Goal: Communication & Community: Answer question/provide support

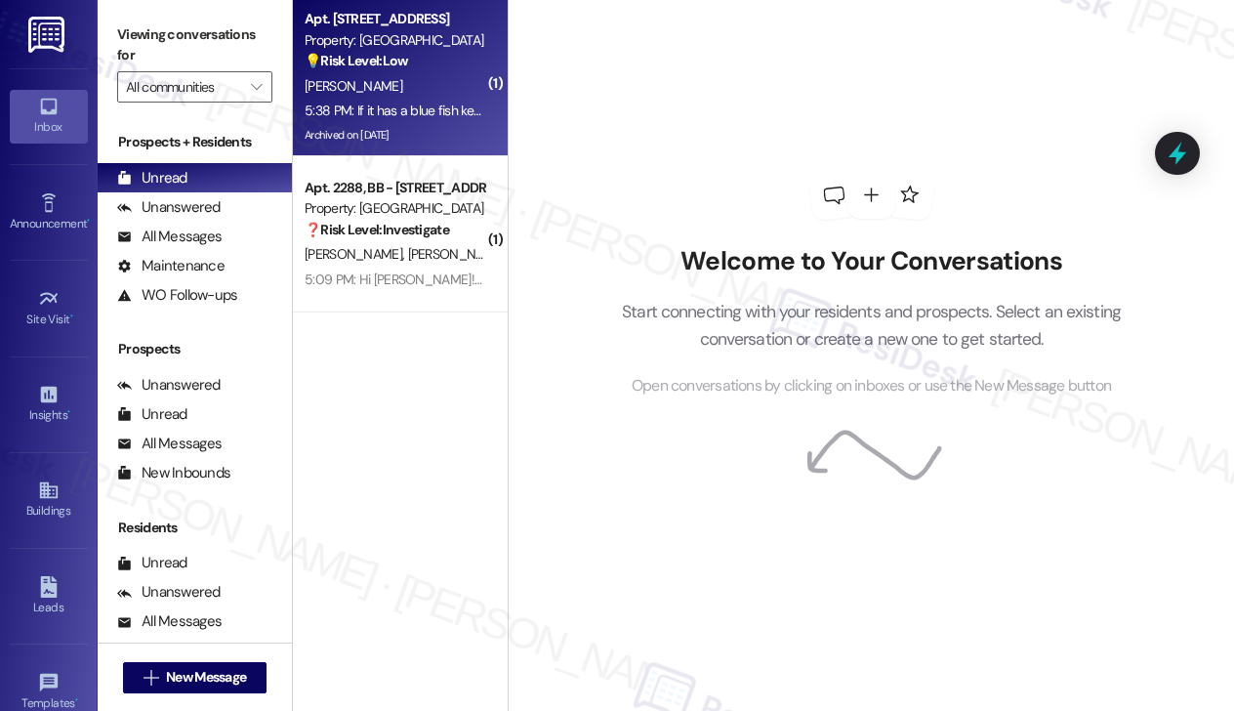
click at [390, 96] on div "[PERSON_NAME]" at bounding box center [395, 86] width 185 height 24
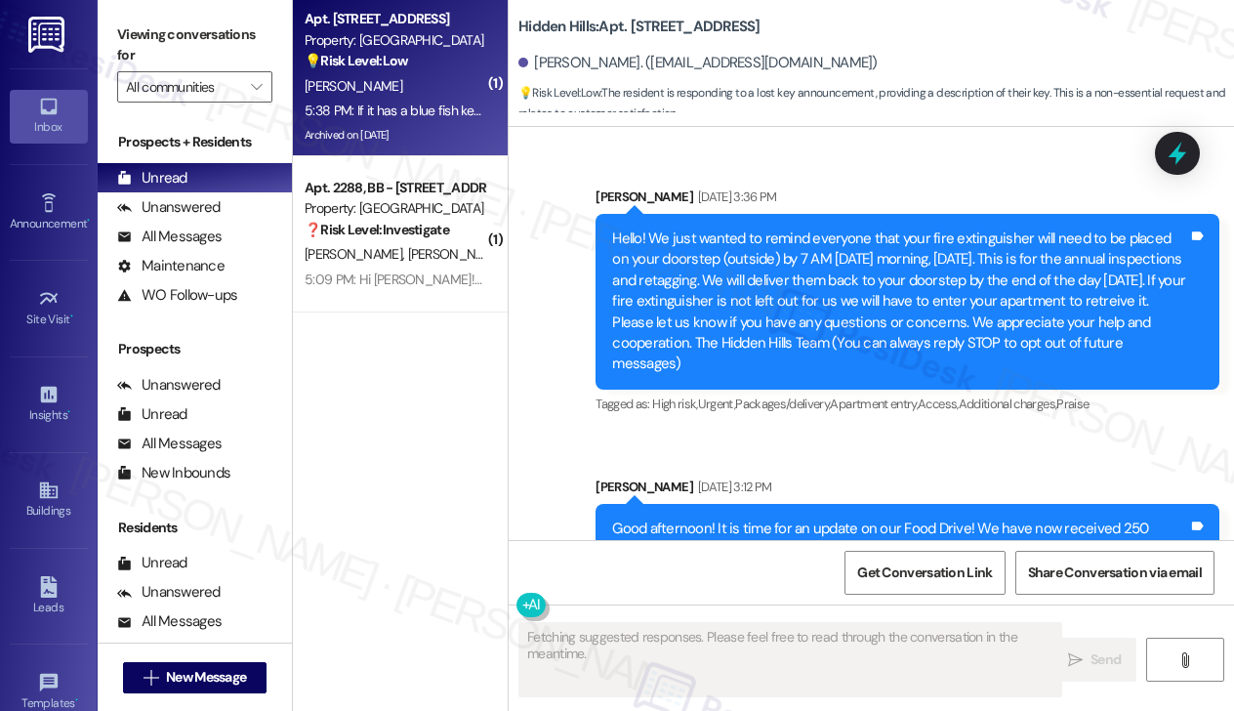
scroll to position [37409, 0]
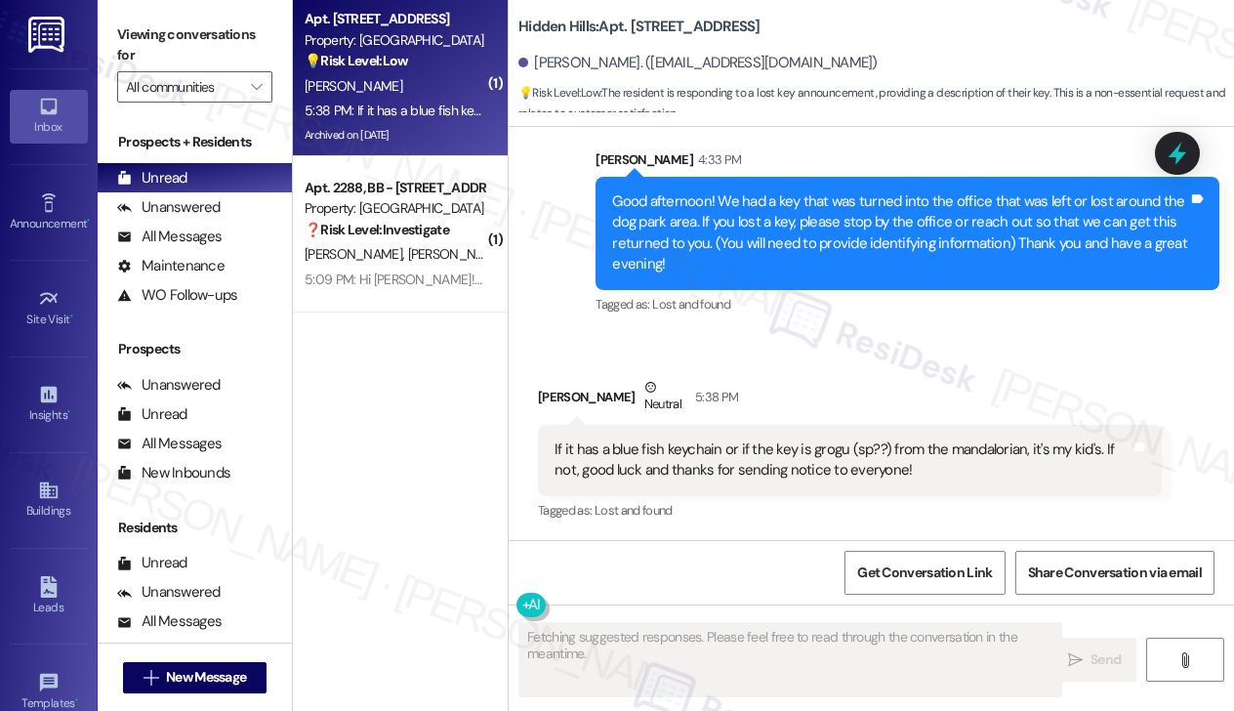
click at [731, 210] on div "Good afternoon! We had a key that was turned into the office that was left or l…" at bounding box center [900, 233] width 576 height 84
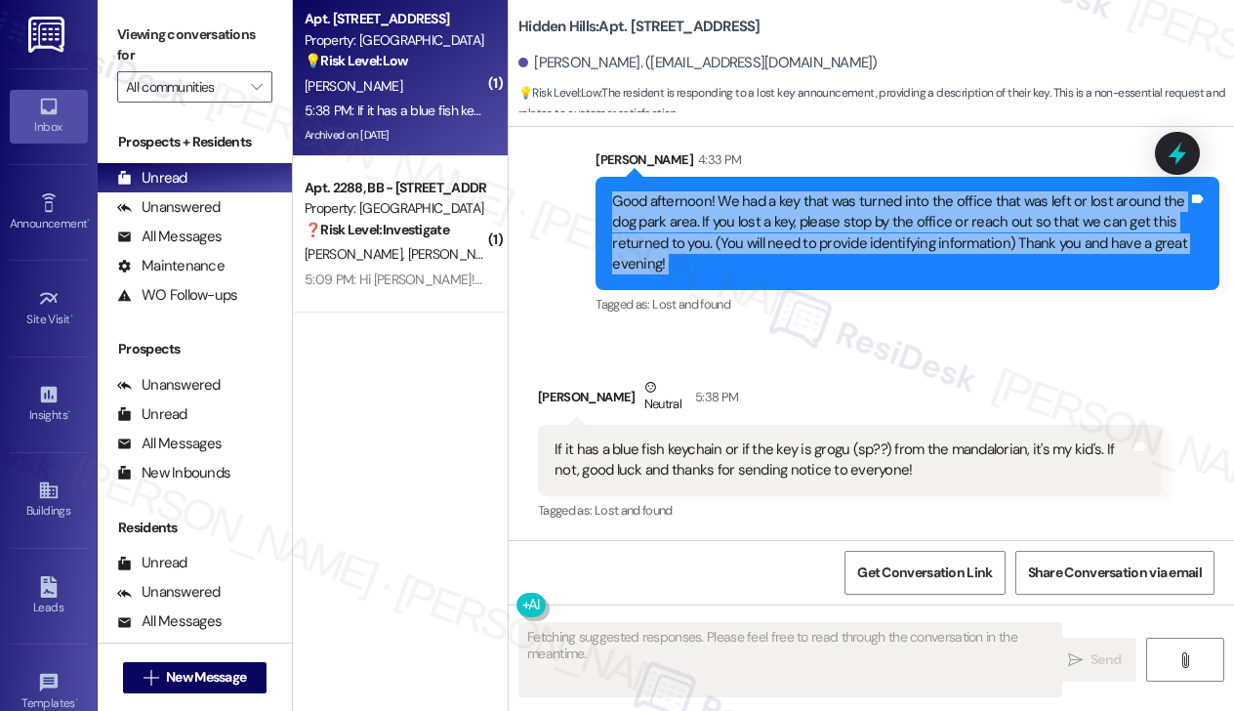
click at [731, 210] on div "Good afternoon! We had a key that was turned into the office that was left or l…" at bounding box center [900, 233] width 576 height 84
click at [747, 256] on div "Good afternoon! We had a key that was turned into the office that was left or l…" at bounding box center [900, 233] width 576 height 84
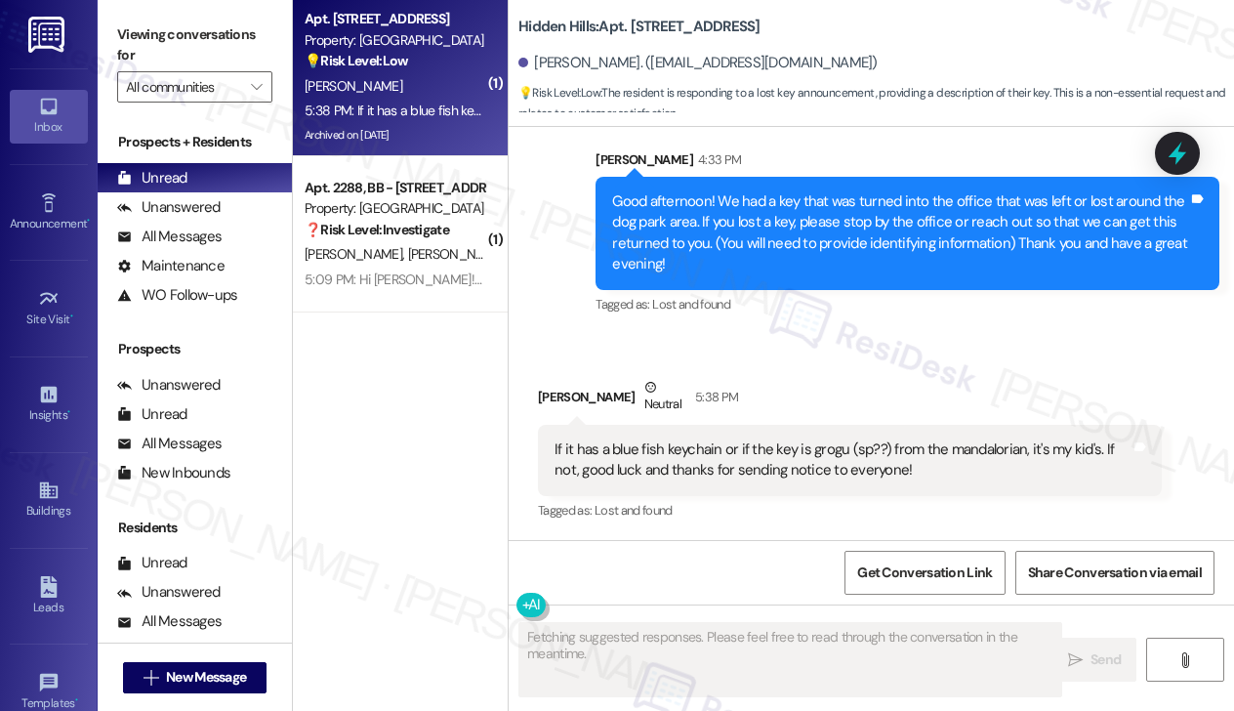
click at [747, 256] on div "Good afternoon! We had a key that was turned into the office that was left or l…" at bounding box center [900, 233] width 576 height 84
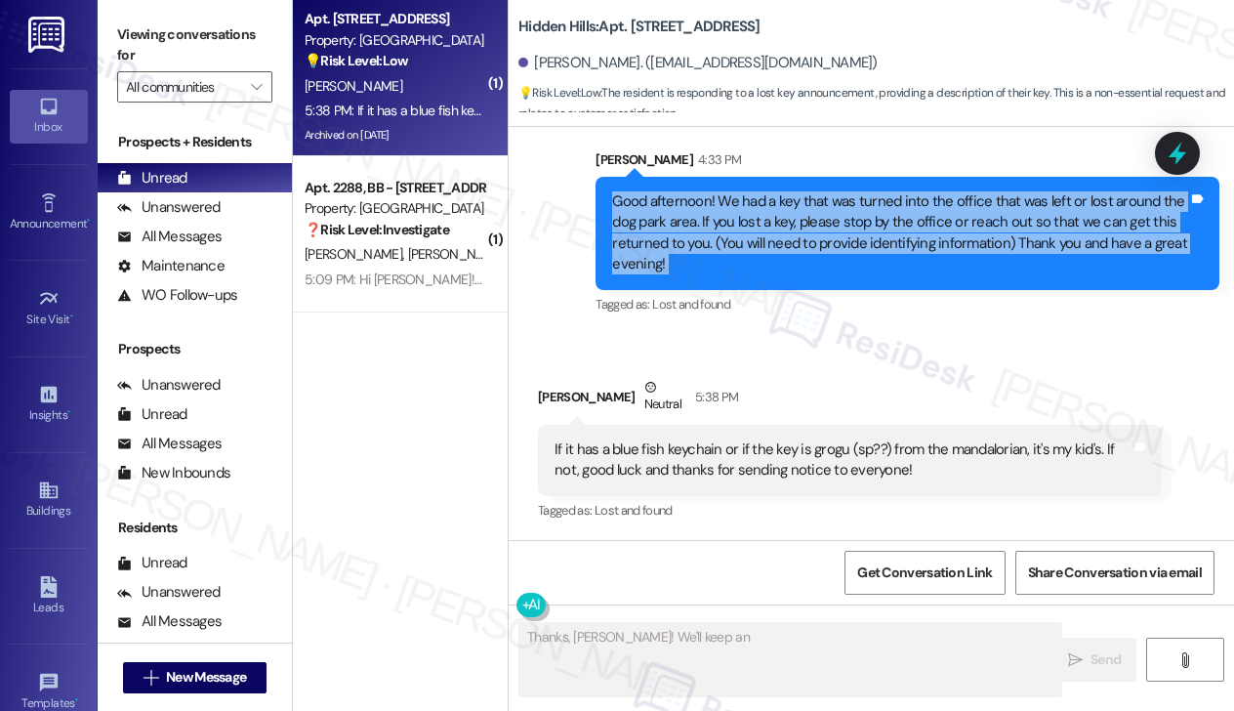
click at [747, 256] on div "Good afternoon! We had a key that was turned into the office that was left or l…" at bounding box center [900, 233] width 576 height 84
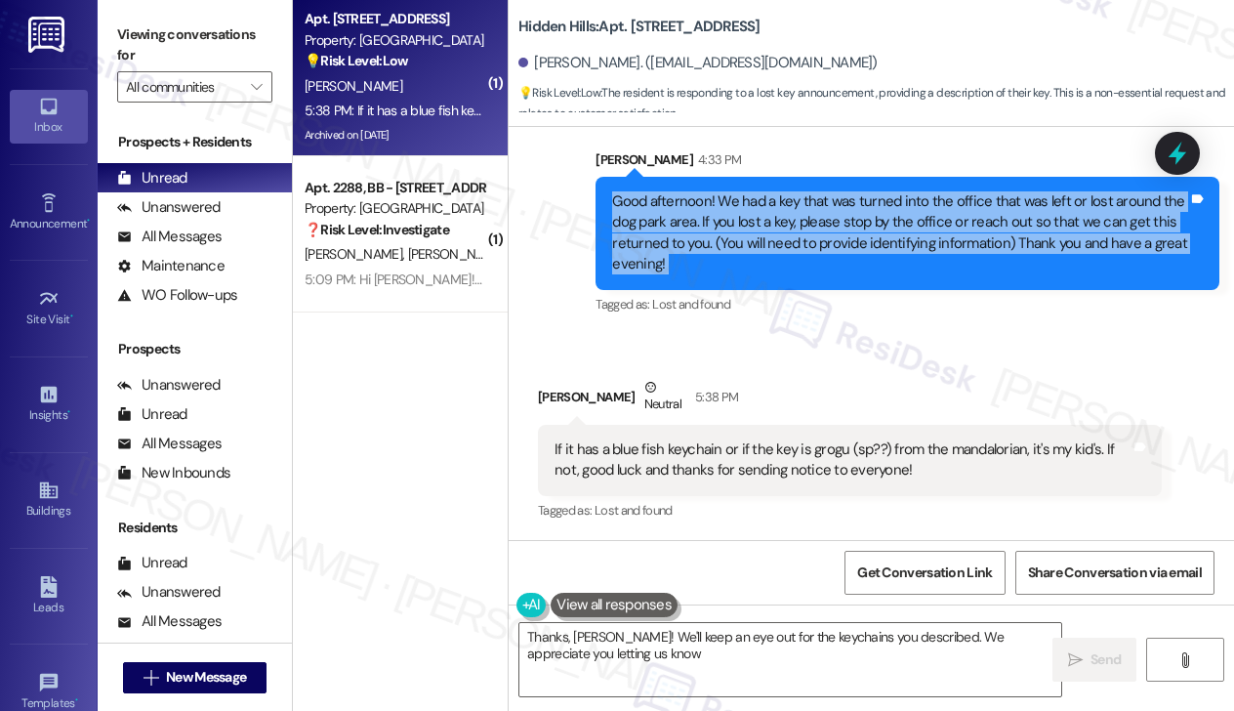
type textarea "Thanks, [PERSON_NAME]! We'll keep an eye out for the keychains you described. W…"
click at [937, 210] on div "Good afternoon! We had a key that was turned into the office that was left or l…" at bounding box center [900, 233] width 576 height 84
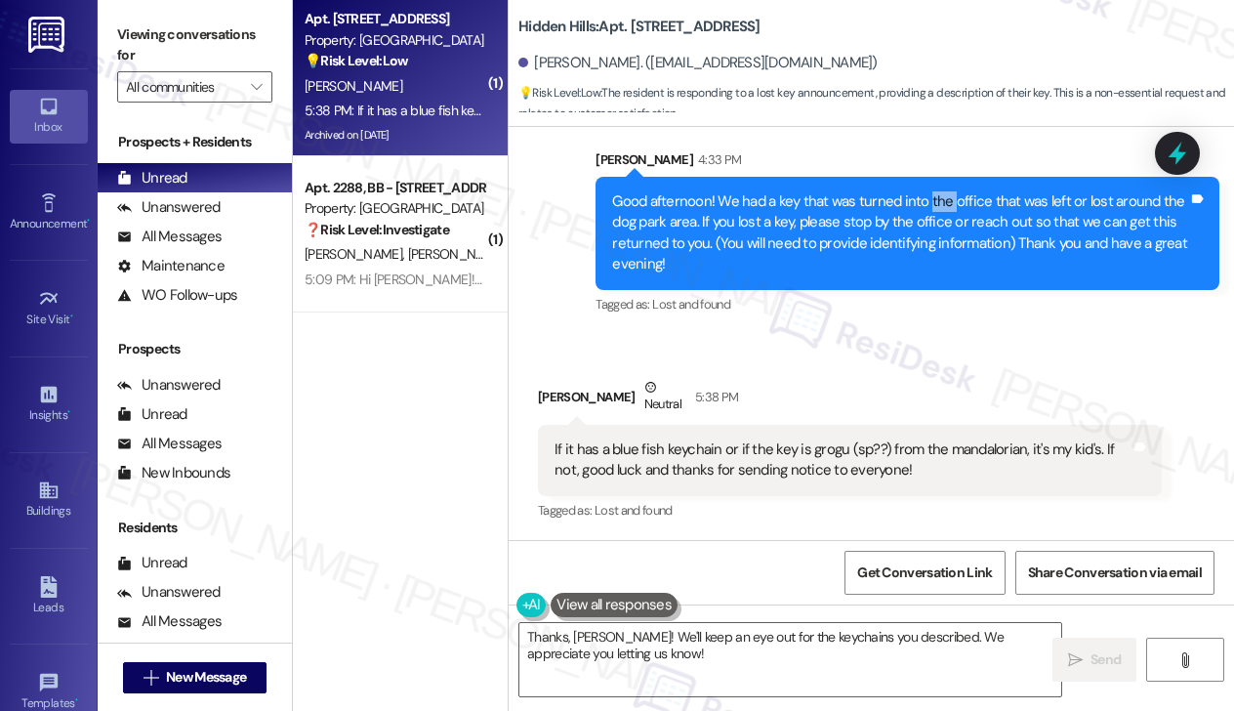
click at [937, 210] on div "Good afternoon! We had a key that was turned into the office that was left or l…" at bounding box center [900, 233] width 576 height 84
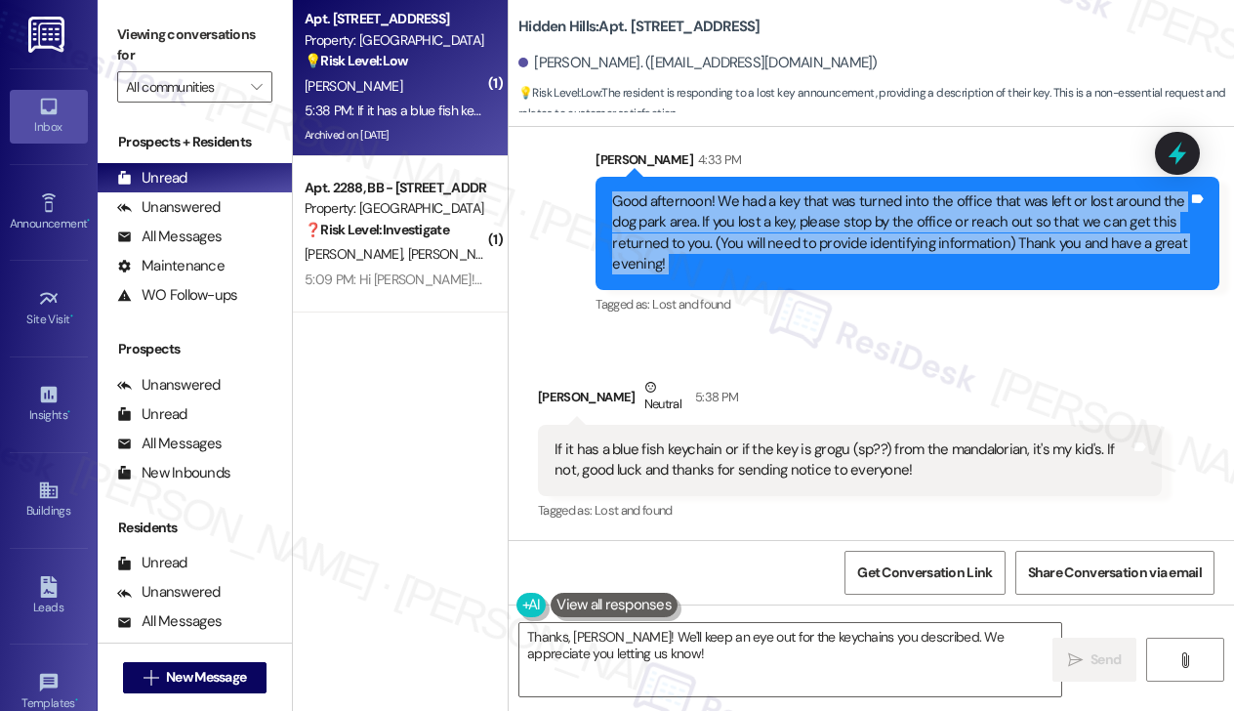
click at [937, 210] on div "Good afternoon! We had a key that was turned into the office that was left or l…" at bounding box center [900, 233] width 576 height 84
click at [876, 226] on div "Good afternoon! We had a key that was turned into the office that was left or l…" at bounding box center [900, 233] width 576 height 84
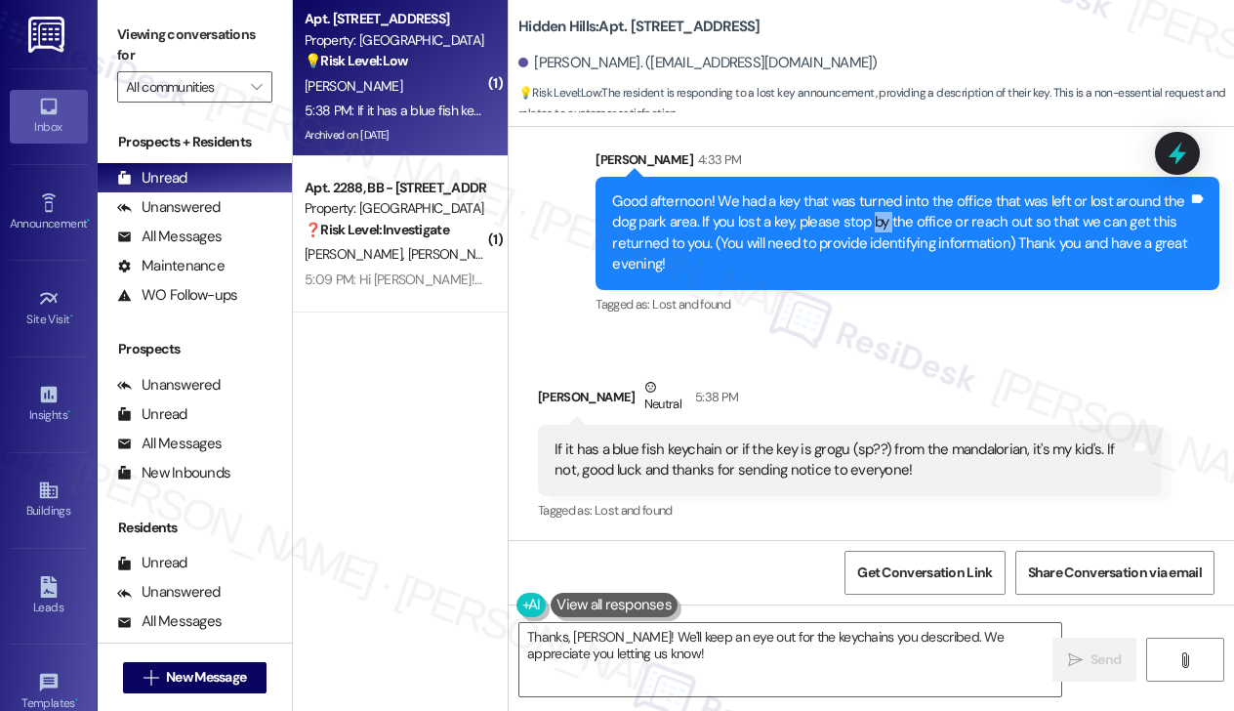
click at [876, 226] on div "Good afternoon! We had a key that was turned into the office that was left or l…" at bounding box center [900, 233] width 576 height 84
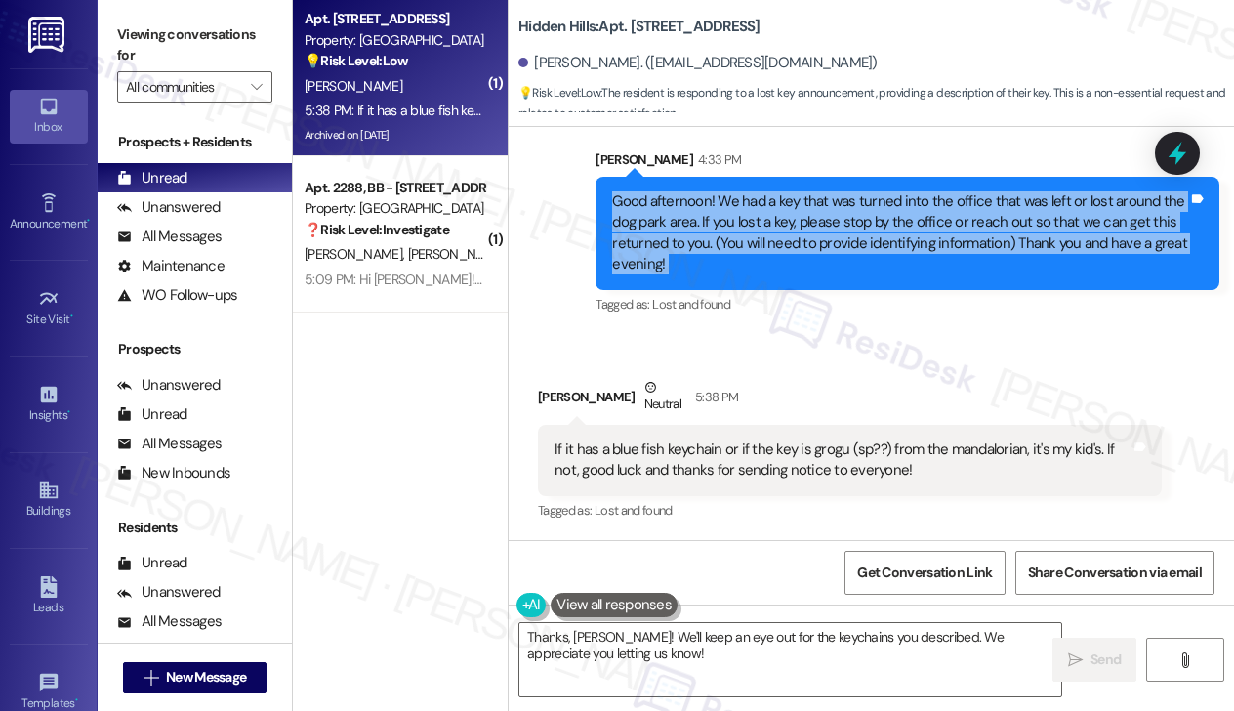
click at [876, 226] on div "Good afternoon! We had a key that was turned into the office that was left or l…" at bounding box center [900, 233] width 576 height 84
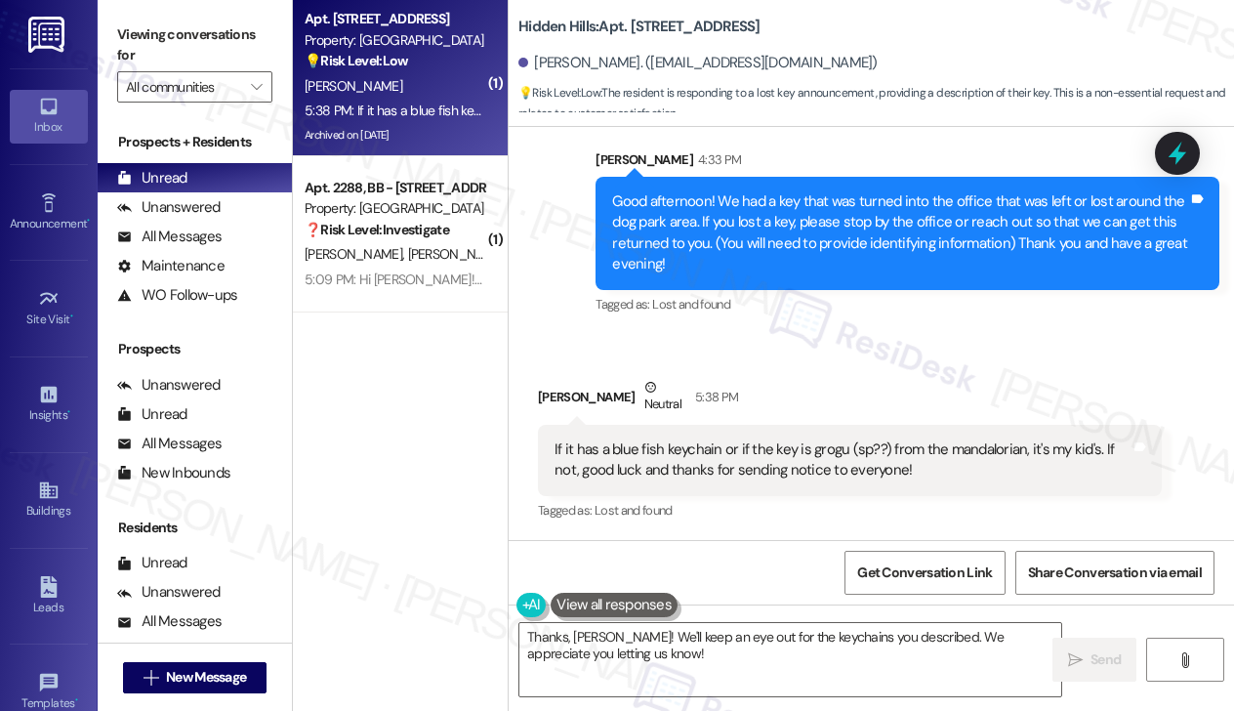
click at [656, 457] on div "If it has a blue fish keychain or if the key is grogu (sp??) from the mandalori…" at bounding box center [843, 460] width 576 height 42
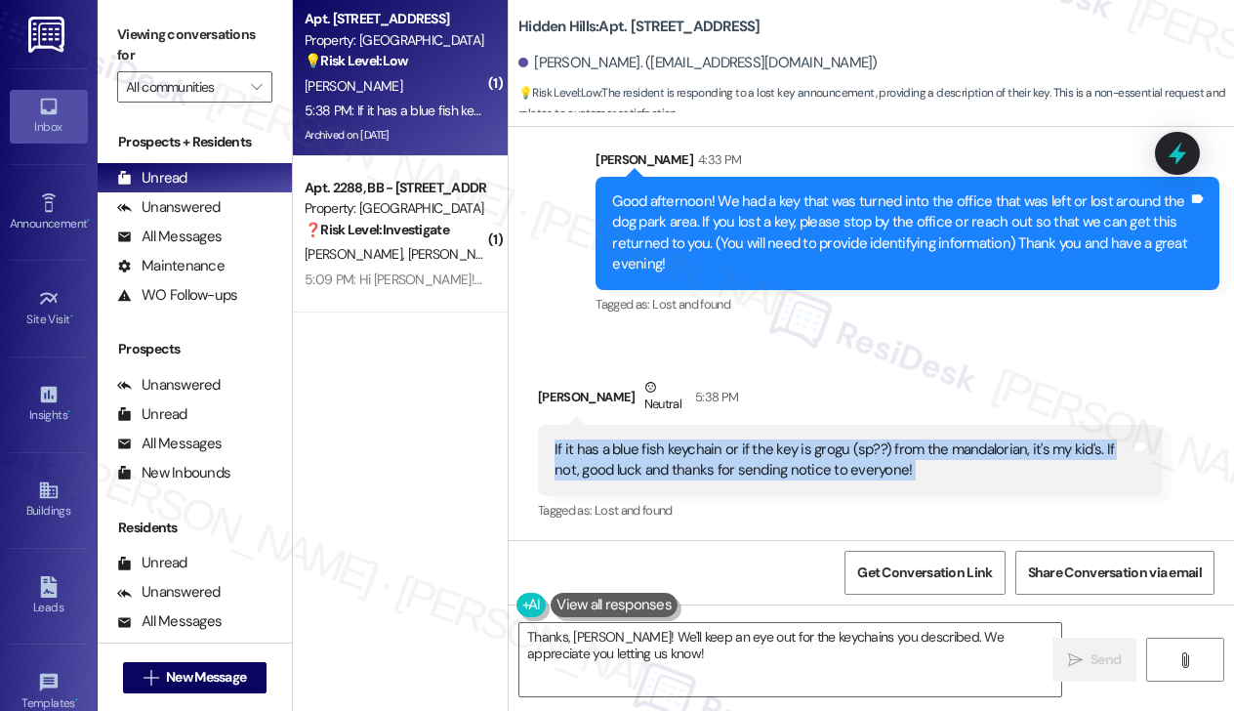
click at [656, 457] on div "If it has a blue fish keychain or if the key is grogu (sp??) from the mandalori…" at bounding box center [843, 460] width 576 height 42
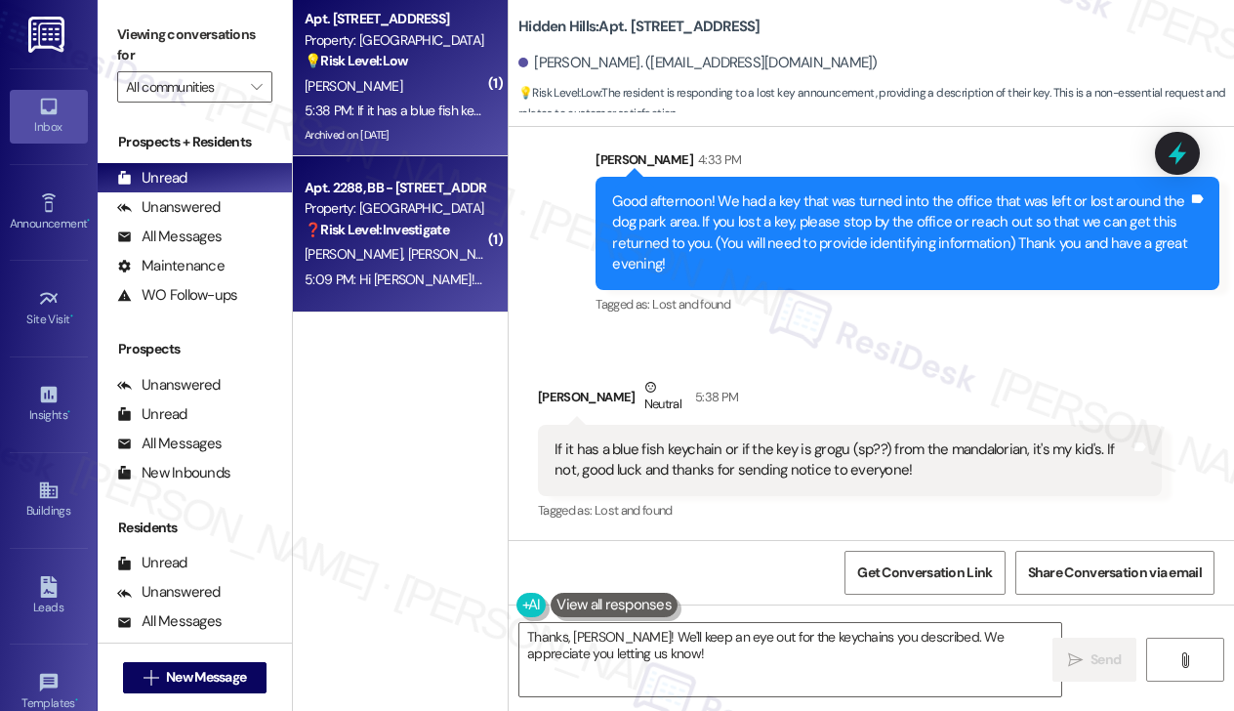
click at [406, 229] on strong "❓ Risk Level: Investigate" at bounding box center [377, 230] width 145 height 18
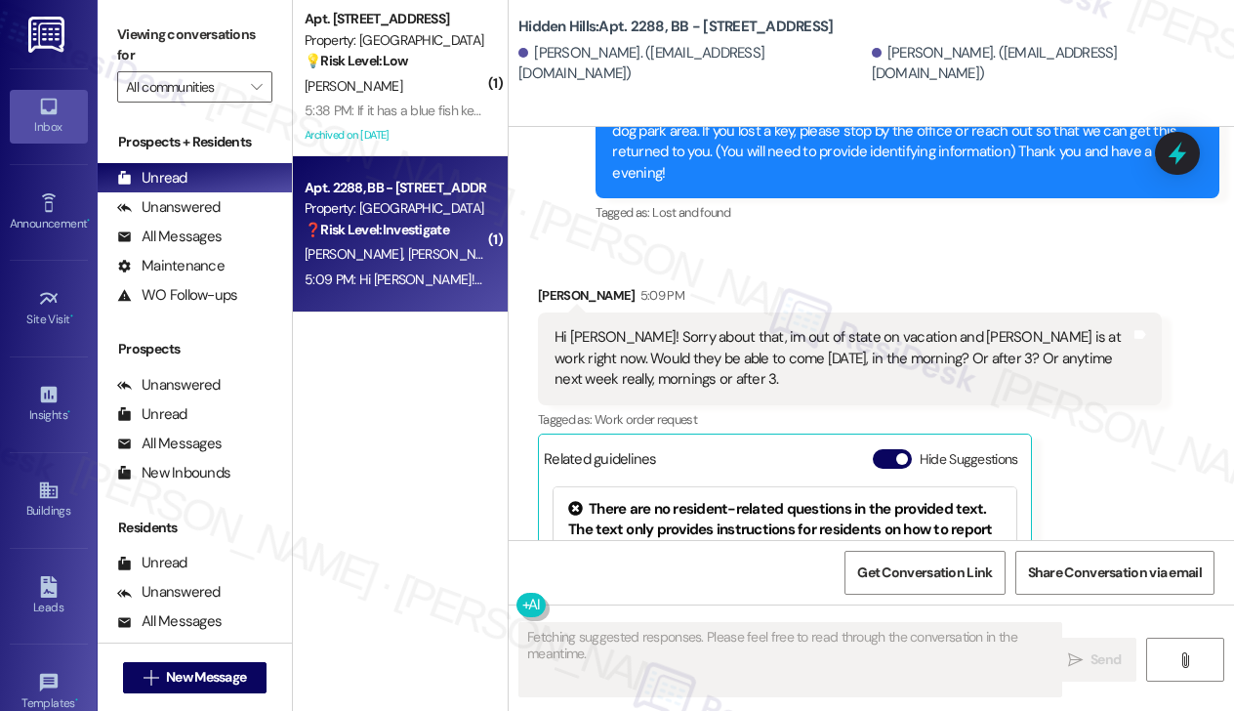
scroll to position [2630, 0]
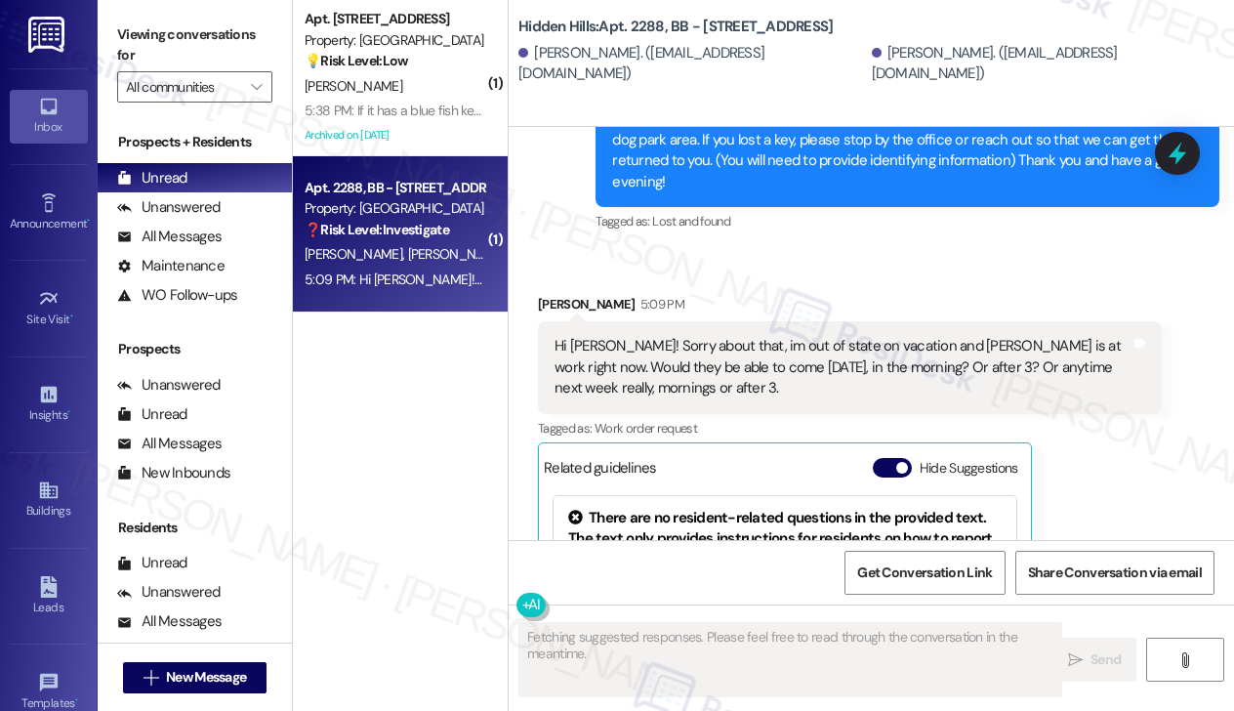
click at [725, 390] on div "Hi [PERSON_NAME]! Sorry about that, im out of state on vacation and [PERSON_NAM…" at bounding box center [843, 367] width 576 height 62
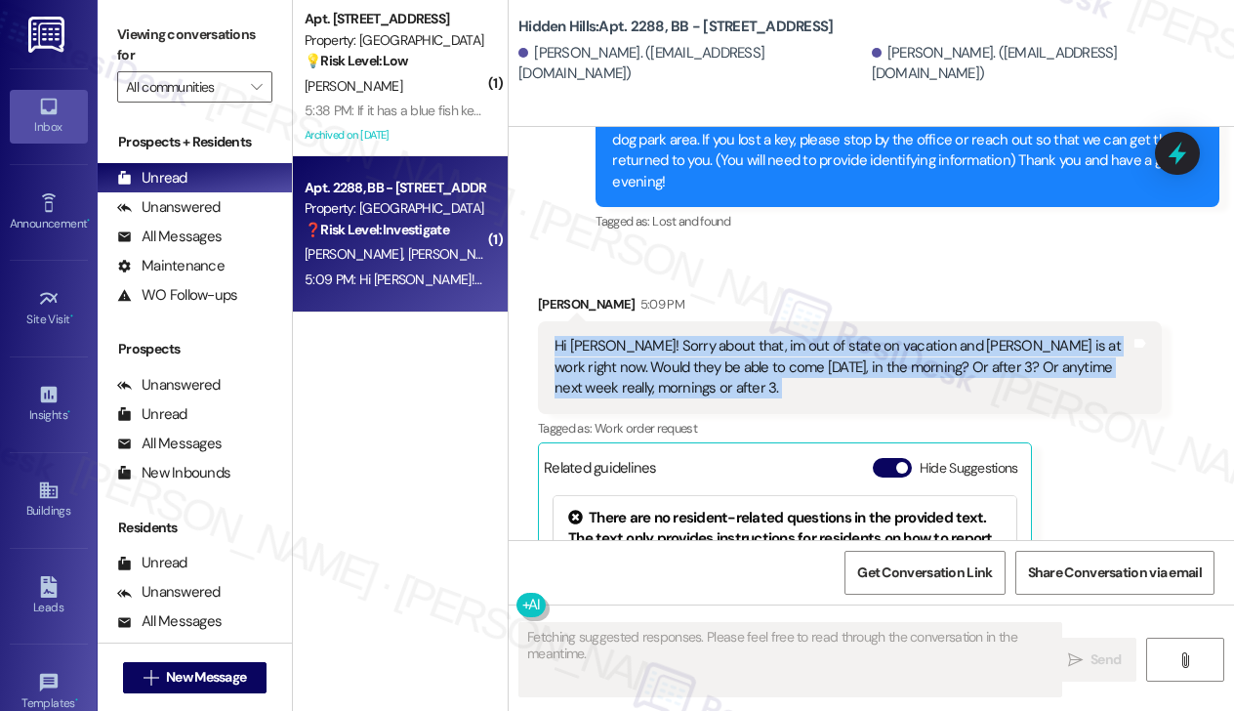
click at [725, 390] on div "Hi [PERSON_NAME]! Sorry about that, im out of state on vacation and [PERSON_NAM…" at bounding box center [843, 367] width 576 height 62
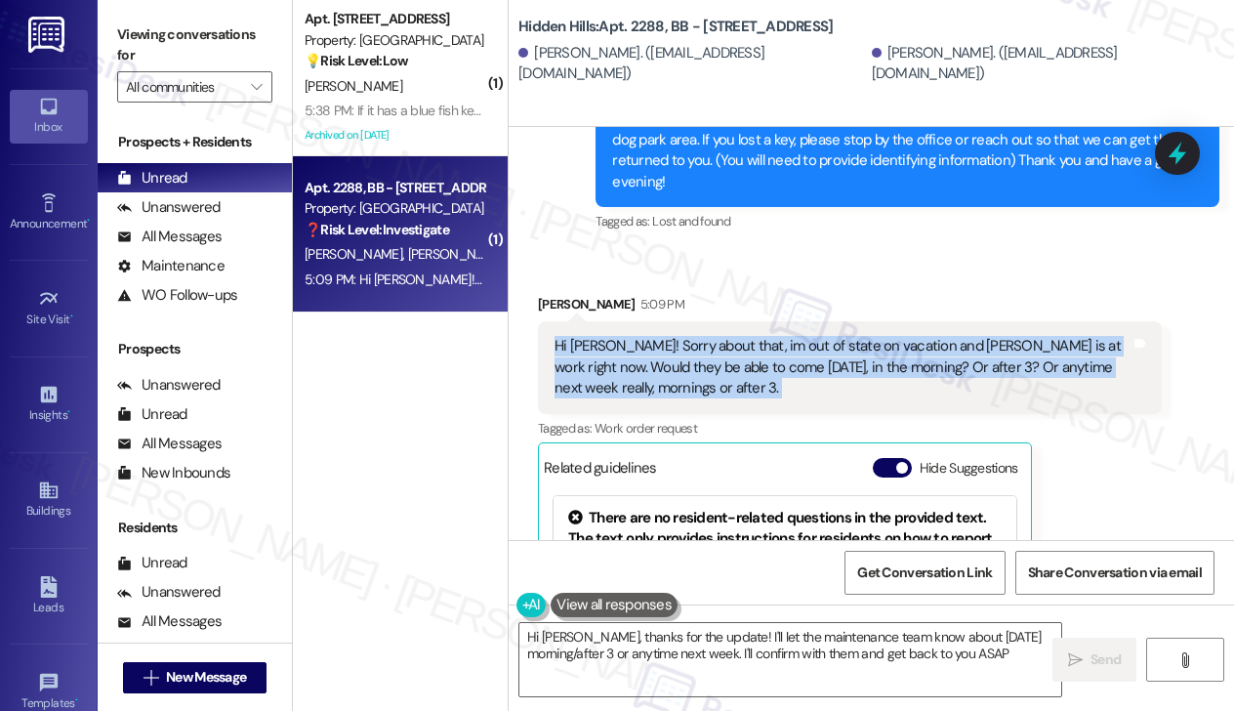
type textarea "Hi [PERSON_NAME], thanks for the update! I'll let the maintenance team know abo…"
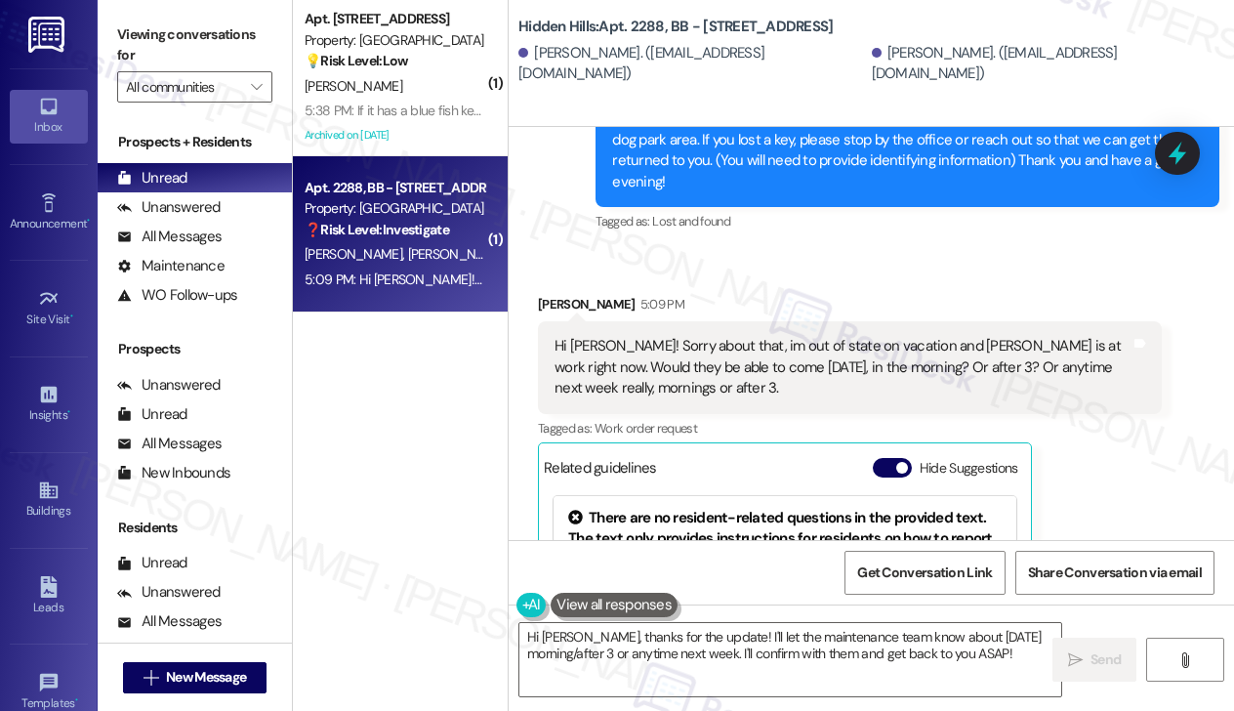
click at [703, 192] on div "Good afternoon! We had a key that was turned into the office that was left or l…" at bounding box center [900, 150] width 576 height 84
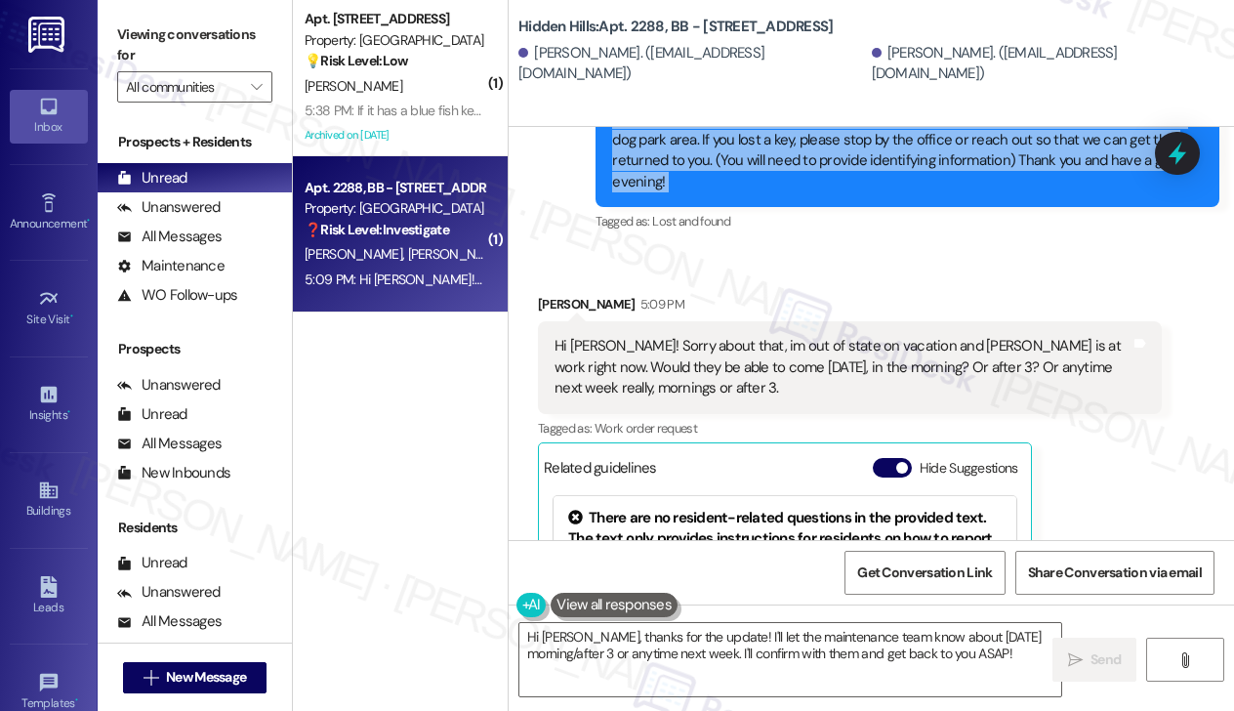
click at [703, 192] on div "Good afternoon! We had a key that was turned into the office that was left or l…" at bounding box center [900, 150] width 576 height 84
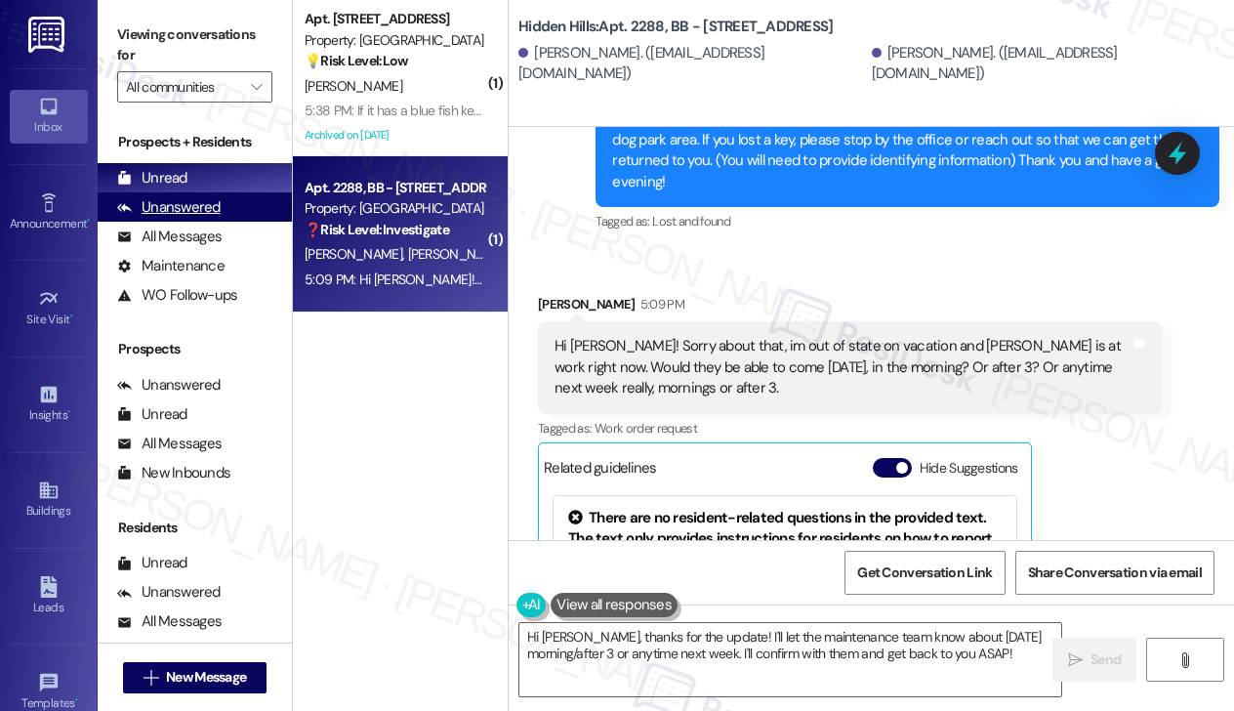
click at [254, 207] on div "Unanswered (0)" at bounding box center [195, 206] width 194 height 29
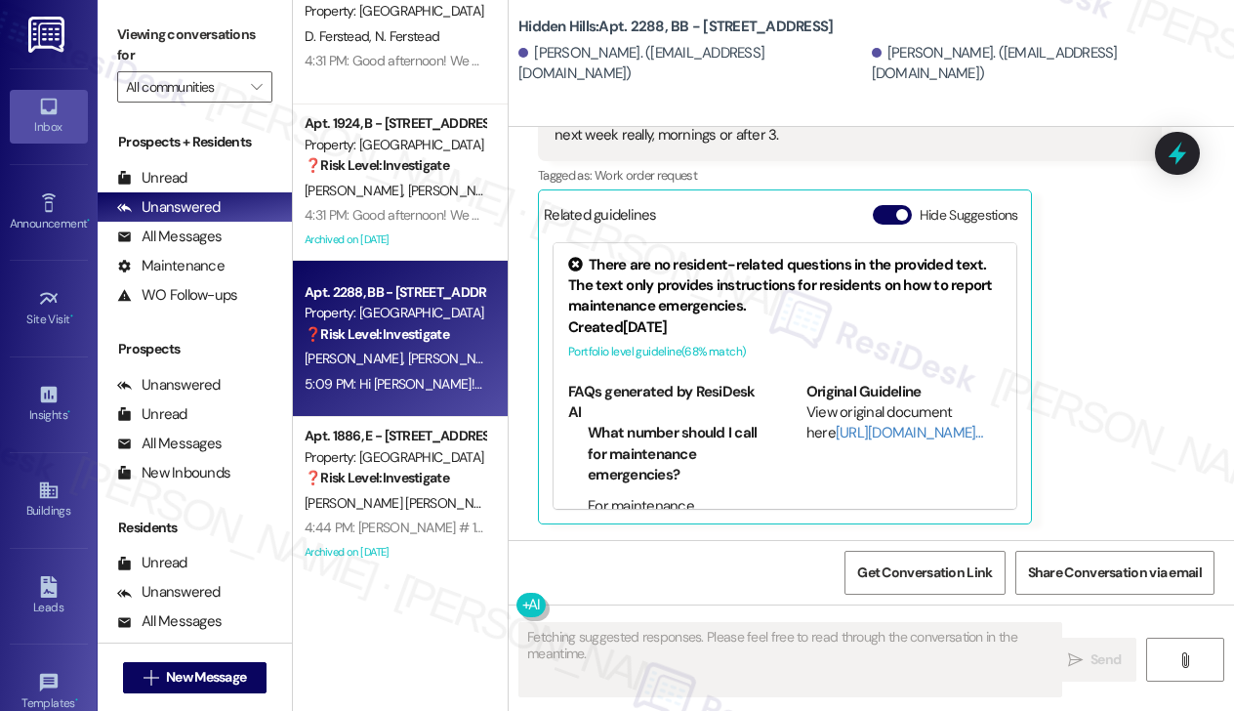
scroll to position [989, 0]
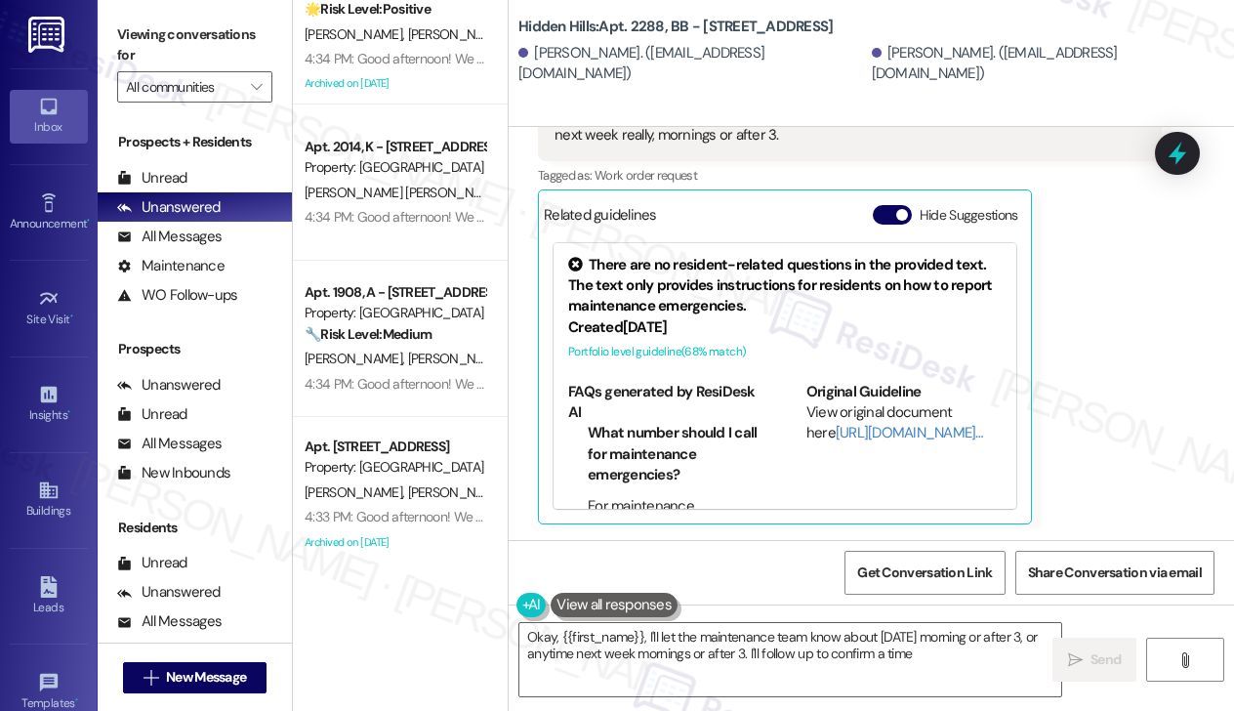
type textarea "Okay, {{first_name}}, I'll let the maintenance team know about [DATE] morning o…"
